Goal: Transaction & Acquisition: Book appointment/travel/reservation

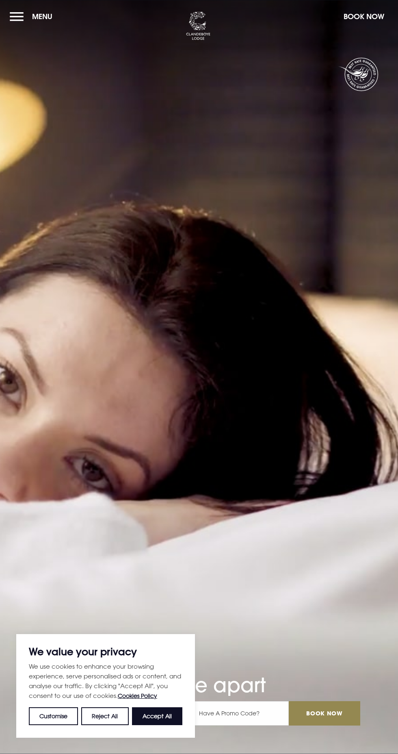
click at [19, 16] on button "Menu" at bounding box center [33, 16] width 47 height 17
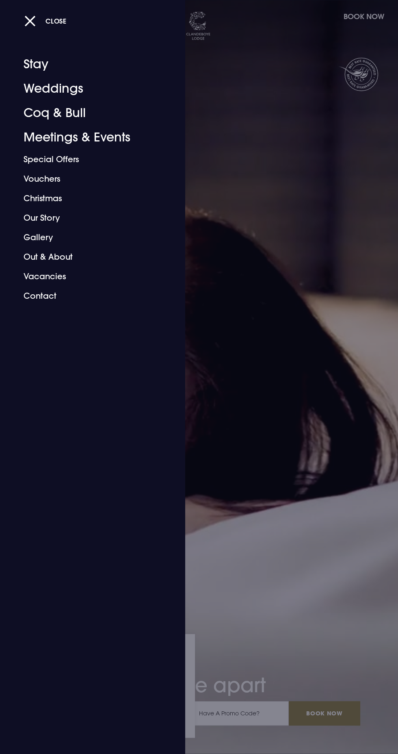
click at [74, 159] on link "Special Offers" at bounding box center [88, 160] width 128 height 20
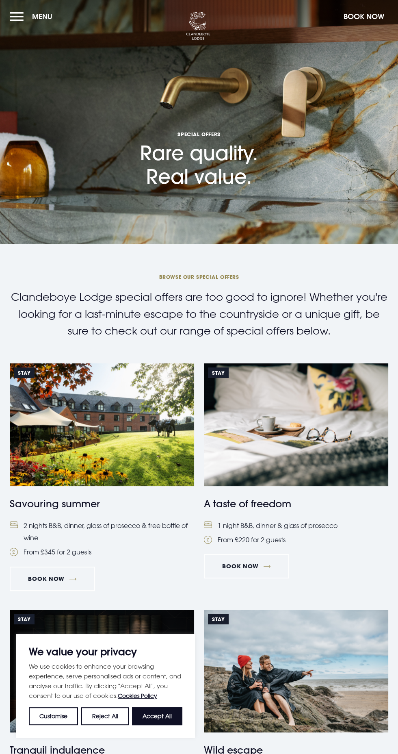
click at [361, 17] on button "Book Now" at bounding box center [364, 16] width 49 height 17
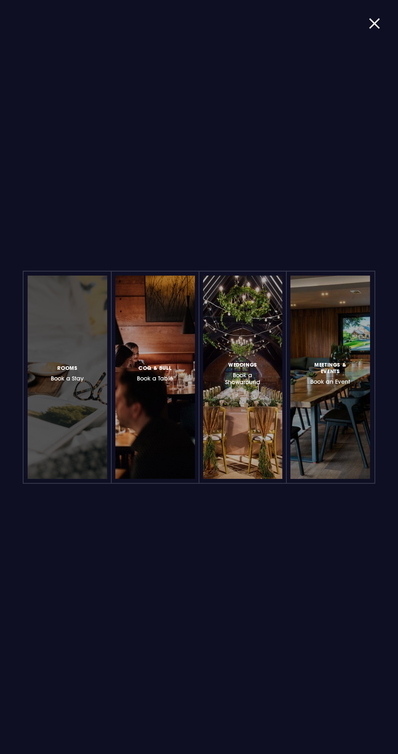
click at [85, 401] on div at bounding box center [68, 376] width 80 height 203
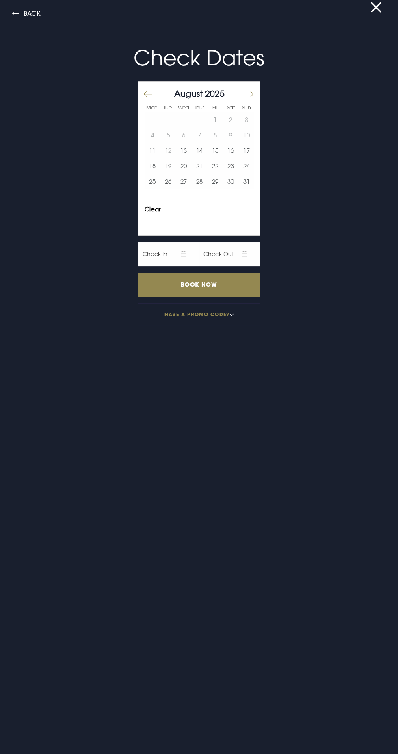
click at [251, 96] on button "Move forward to switch to the next month." at bounding box center [249, 94] width 10 height 17
click at [249, 95] on button "Move forward to switch to the next month." at bounding box center [249, 94] width 10 height 17
click at [250, 96] on button "Move forward to switch to the next month." at bounding box center [249, 94] width 10 height 17
click at [252, 94] on button "Move forward to switch to the next month." at bounding box center [249, 94] width 10 height 17
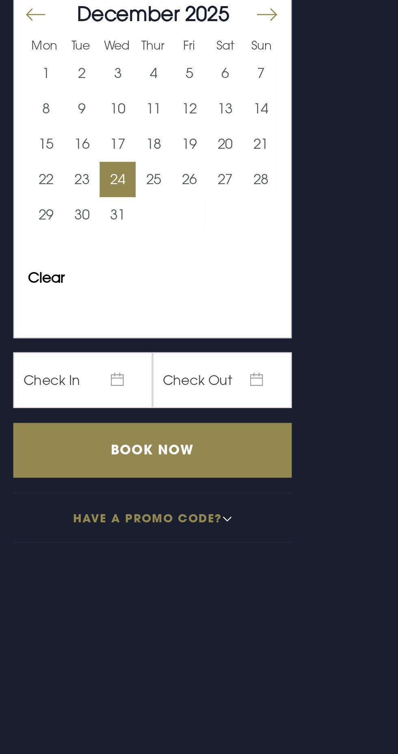
click at [184, 169] on button "24" at bounding box center [184, 165] width 16 height 15
click at [216, 168] on button "26" at bounding box center [215, 165] width 16 height 15
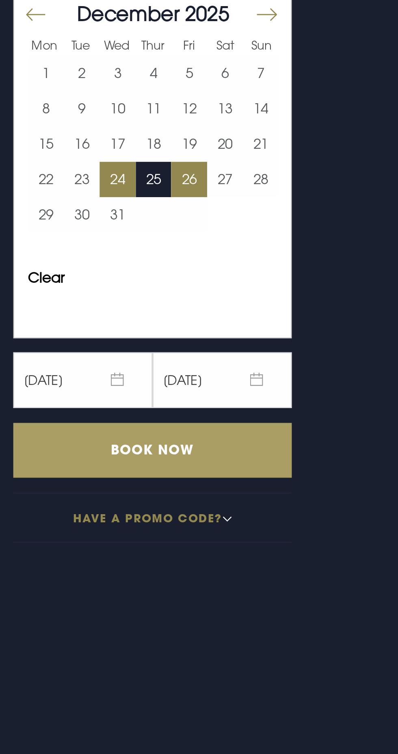
click at [211, 283] on input "Book Now" at bounding box center [199, 285] width 122 height 24
